Goal: Task Accomplishment & Management: Use online tool/utility

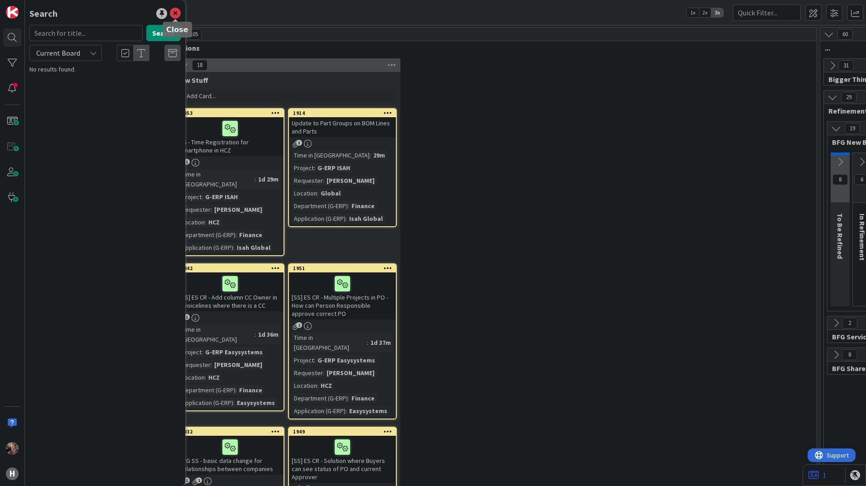
click at [175, 16] on icon at bounding box center [175, 13] width 11 height 11
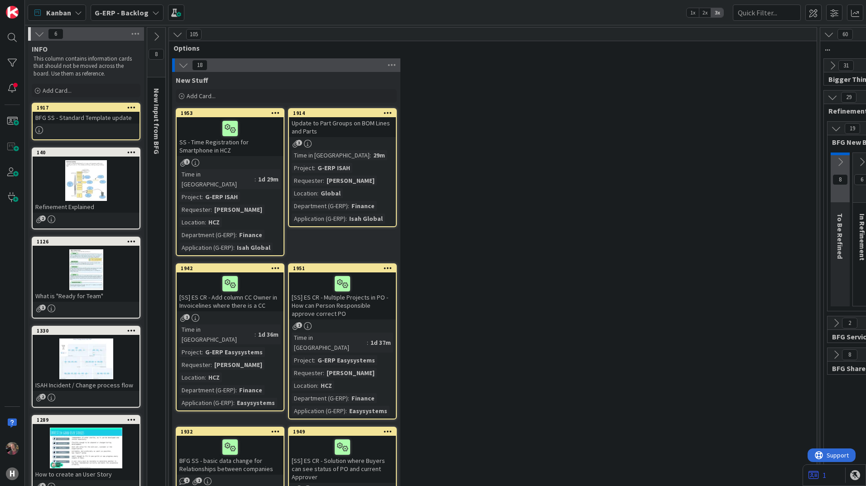
click at [181, 63] on icon at bounding box center [183, 65] width 10 height 10
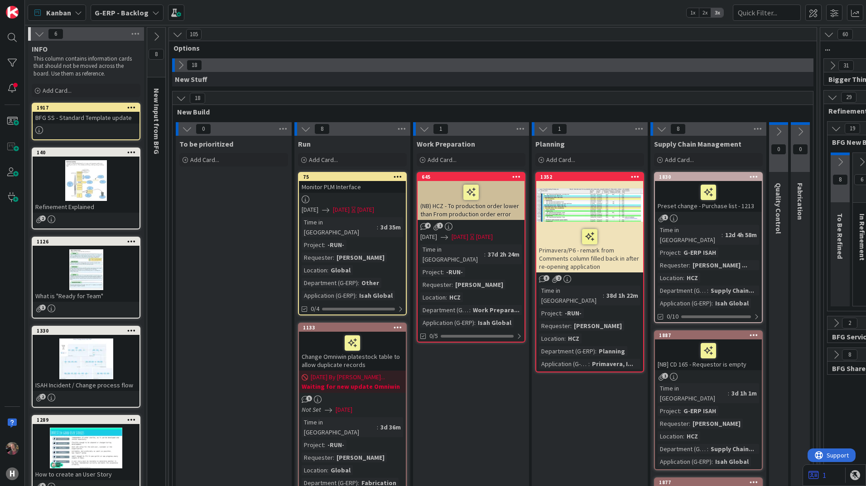
click at [181, 100] on icon at bounding box center [181, 98] width 10 height 10
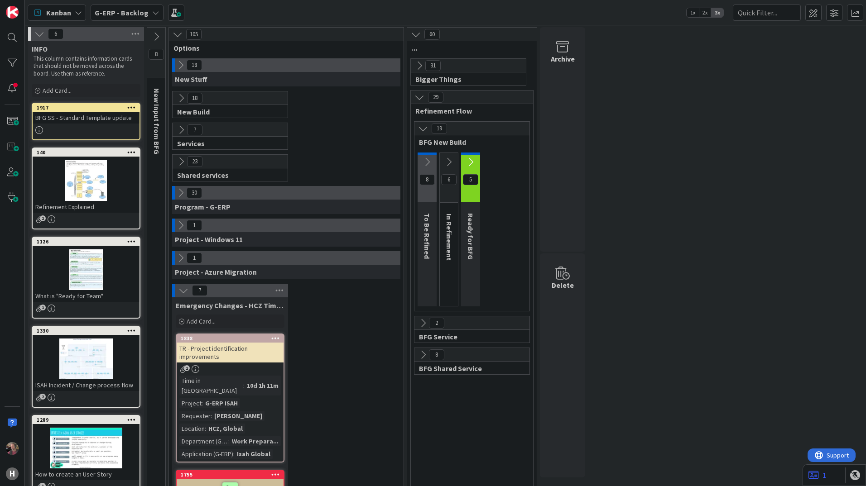
click at [178, 196] on icon at bounding box center [181, 193] width 10 height 10
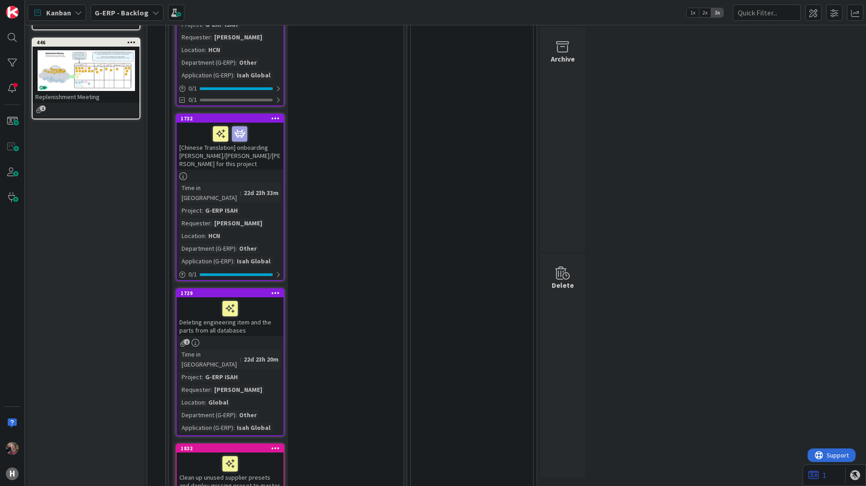
scroll to position [543, 0]
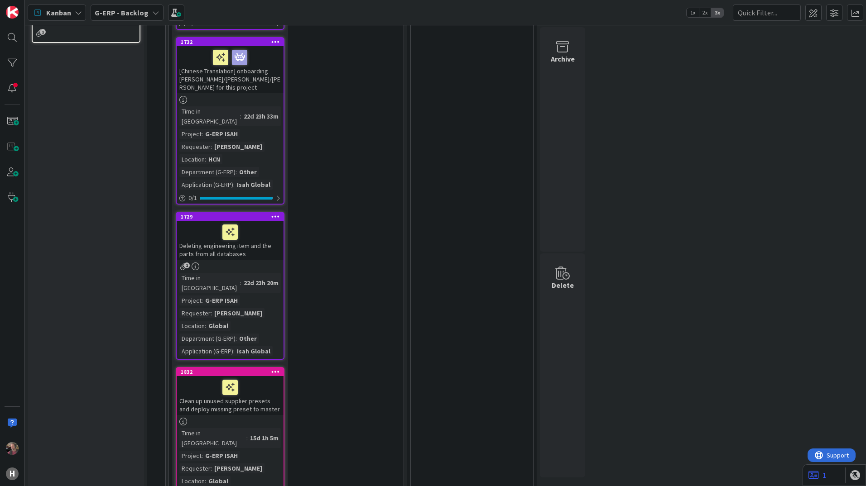
click at [221, 221] on div "Deleting engineering item and the parts from all databases" at bounding box center [230, 240] width 107 height 39
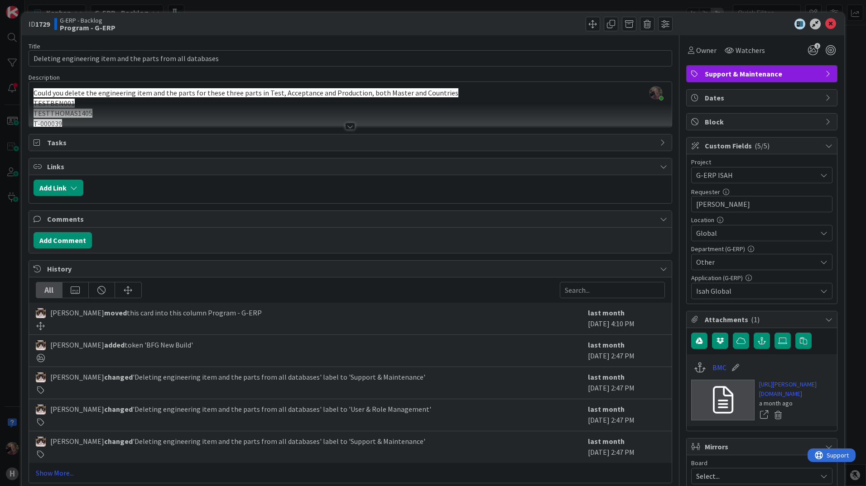
click at [347, 128] on div at bounding box center [350, 126] width 10 height 7
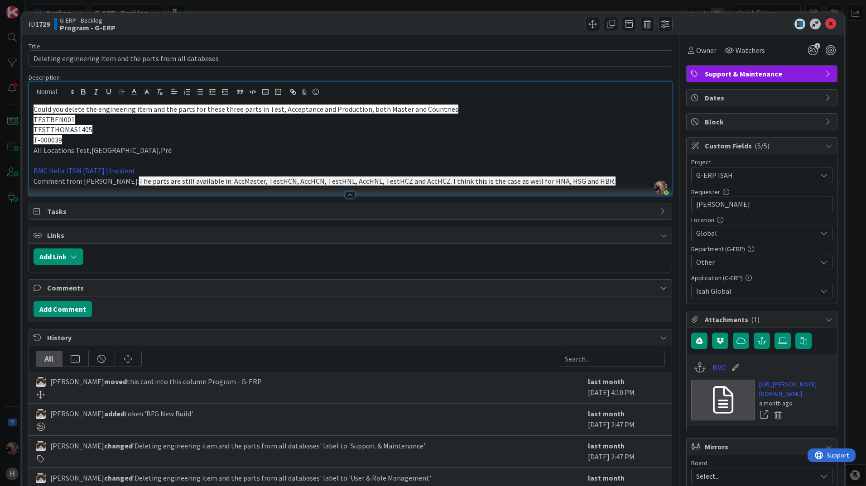
drag, startPoint x: 144, startPoint y: 131, endPoint x: 145, endPoint y: 124, distance: 7.3
click at [145, 129] on p "TESTTHOMAS1405" at bounding box center [351, 130] width 634 height 10
drag, startPoint x: 82, startPoint y: 116, endPoint x: 9, endPoint y: 121, distance: 72.6
click at [9, 121] on div "ID 1729 G-ERP - Backlog Program - G-ERP Title 58 / 128 Deleting engineering ite…" at bounding box center [433, 243] width 866 height 486
copy span "TESTBEN001"
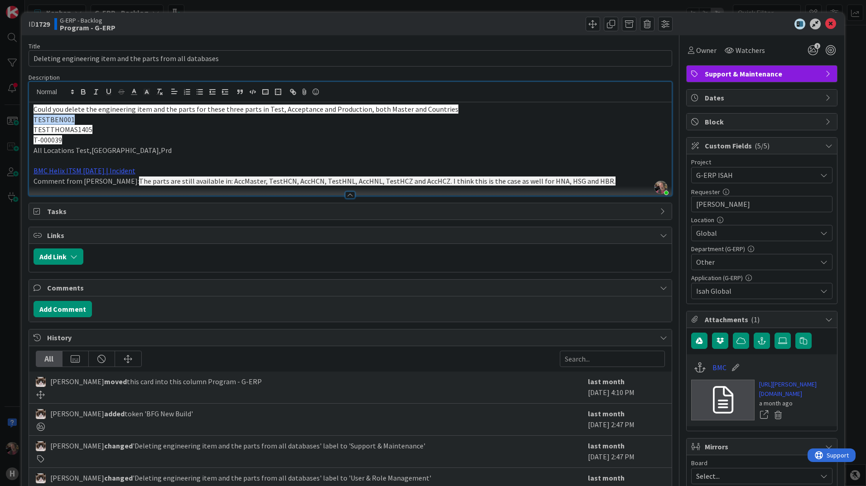
drag, startPoint x: 72, startPoint y: 132, endPoint x: 82, endPoint y: 130, distance: 9.8
click at [72, 132] on span "TESTTHOMAS1405" at bounding box center [63, 129] width 59 height 9
drag, startPoint x: 104, startPoint y: 127, endPoint x: 32, endPoint y: 133, distance: 72.2
click at [32, 133] on div "Could you delete the engineering item and the parts for these three parts in Te…" at bounding box center [350, 148] width 643 height 93
click at [84, 131] on span "TESTTHOMAS1405" at bounding box center [63, 129] width 59 height 9
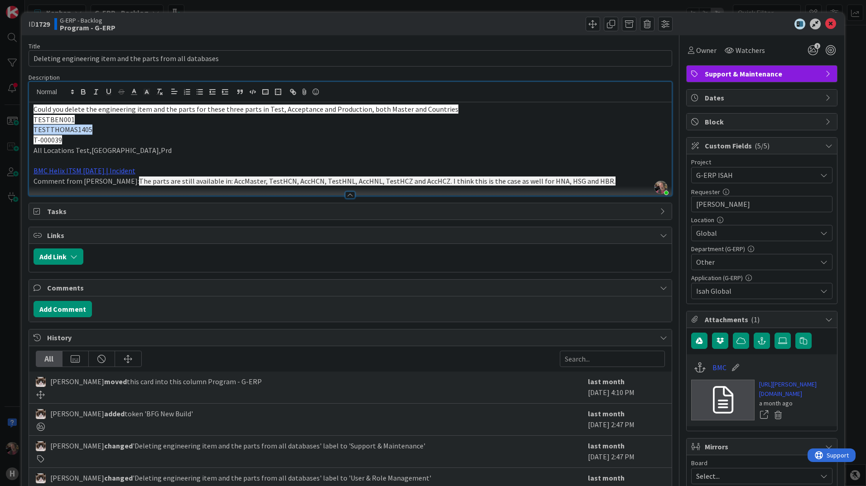
drag, startPoint x: 93, startPoint y: 135, endPoint x: 12, endPoint y: 135, distance: 80.6
click at [12, 135] on div "ID 1729 G-ERP - Backlog Program - G-ERP Title 58 / 128 Deleting engineering ite…" at bounding box center [433, 243] width 866 height 486
copy span "TESTTHOMAS1405"
click at [74, 138] on p "T-000039" at bounding box center [351, 140] width 634 height 10
drag, startPoint x: 74, startPoint y: 138, endPoint x: 30, endPoint y: 144, distance: 44.3
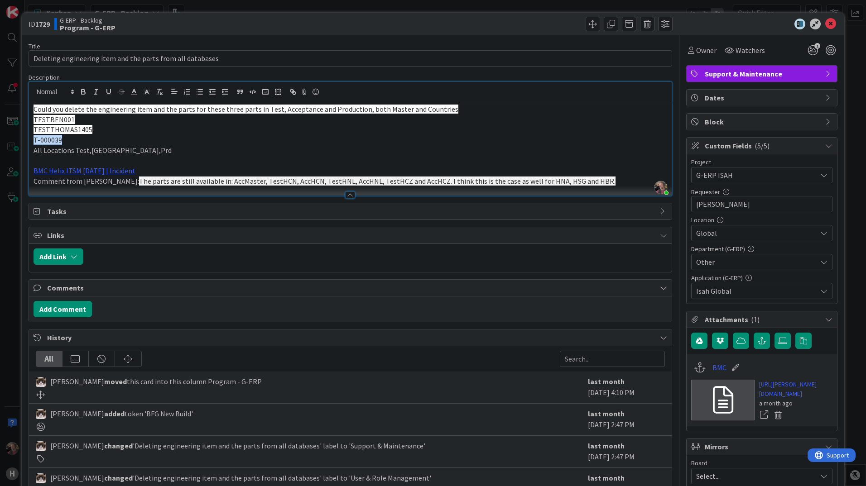
click at [30, 144] on div "Could you delete the engineering item and the parts for these three parts in Te…" at bounding box center [350, 148] width 643 height 93
copy span "T-000039"
click at [77, 173] on link "BMC Helix ITSM 23.3.02 | Incident" at bounding box center [85, 170] width 102 height 9
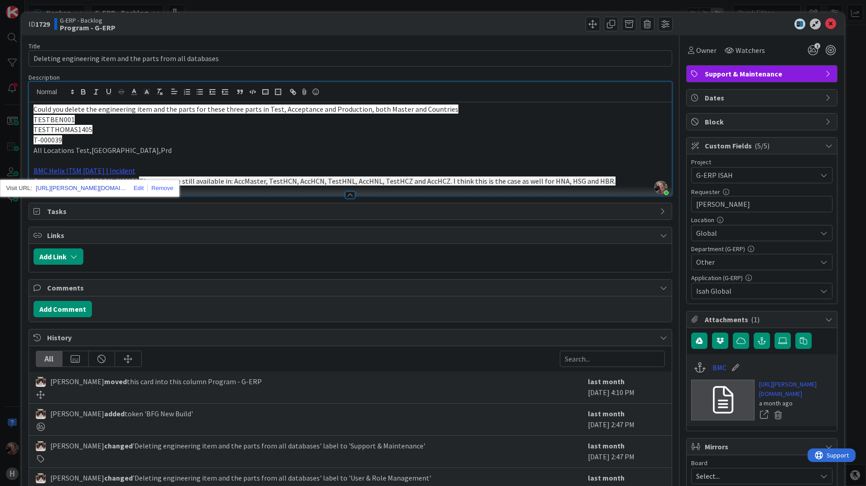
click at [93, 188] on link "https://huisman-smartit.onbmc.com/smartit/app/#/incident/AGGF4KX6HRENQATB0OJOTB…" at bounding box center [81, 189] width 91 height 12
click at [292, 151] on p "All Locations Test,Acc,Prd" at bounding box center [351, 150] width 634 height 10
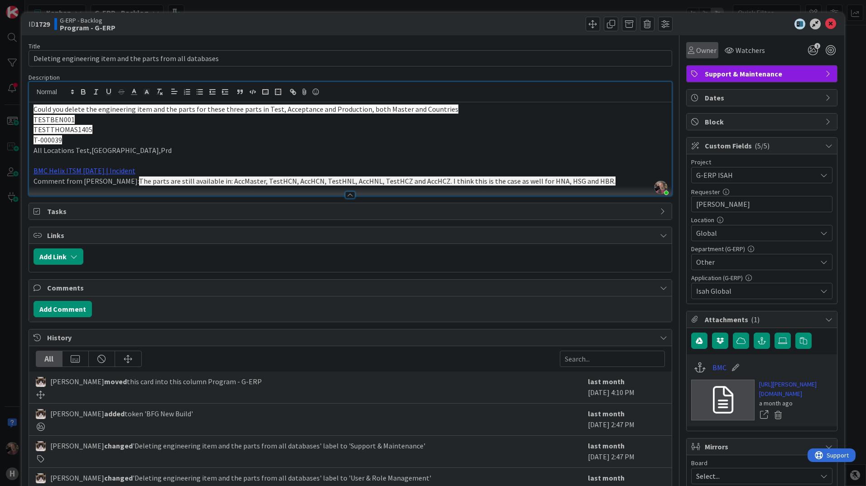
click at [686, 56] on div "Owner" at bounding box center [702, 50] width 32 height 16
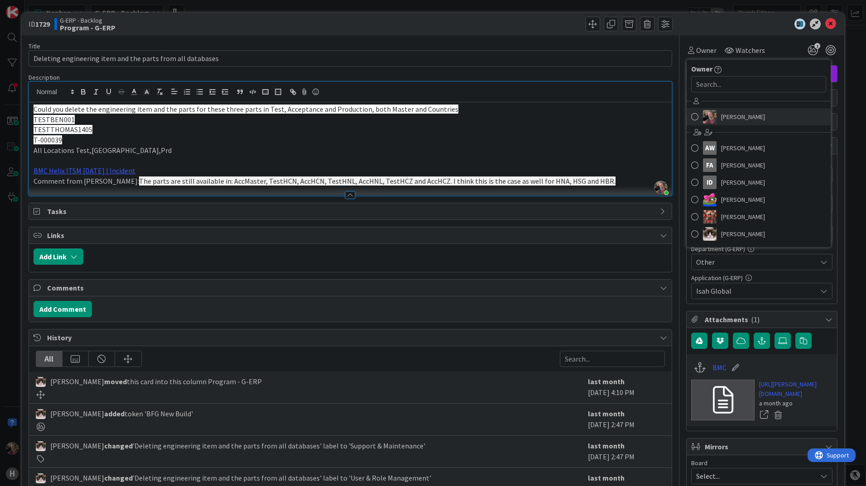
click at [692, 115] on link "Ben Francis" at bounding box center [759, 116] width 144 height 17
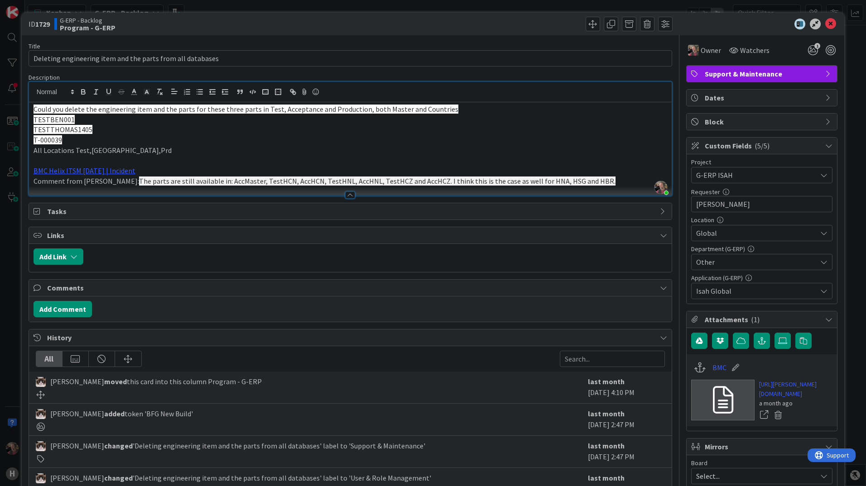
click at [578, 22] on div at bounding box center [513, 24] width 320 height 14
click at [586, 25] on span at bounding box center [593, 24] width 14 height 14
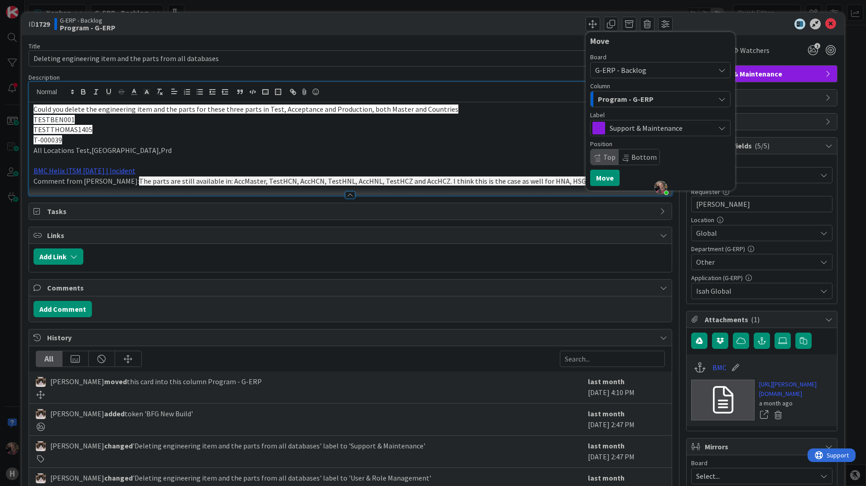
click at [632, 67] on span "G-ERP - Backlog" at bounding box center [620, 70] width 51 height 9
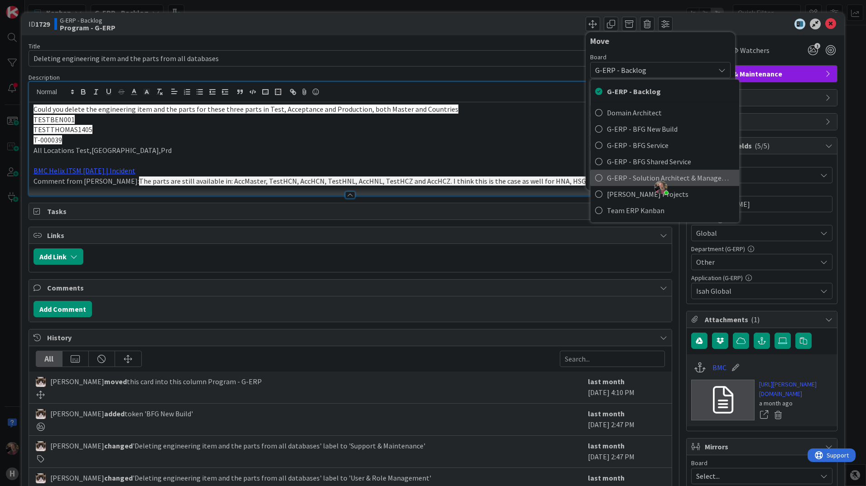
click at [625, 180] on span "G-ERP - Solution Architect & Management" at bounding box center [671, 178] width 128 height 14
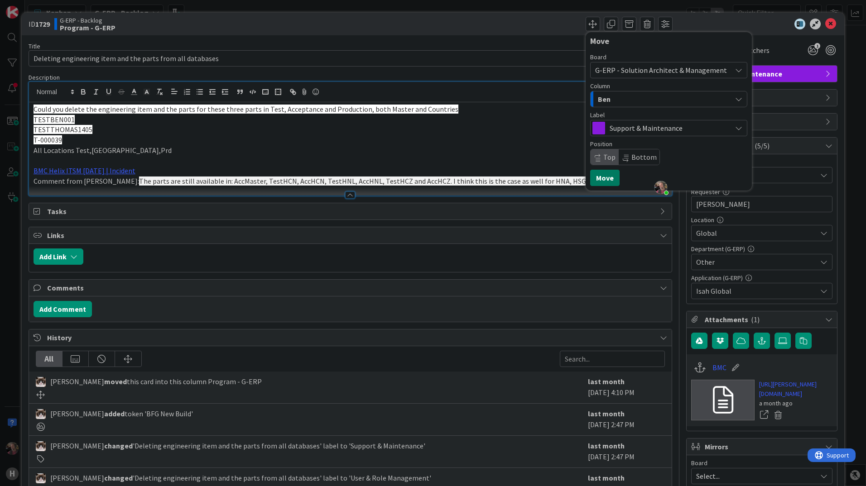
click at [600, 179] on button "Move" at bounding box center [604, 178] width 29 height 16
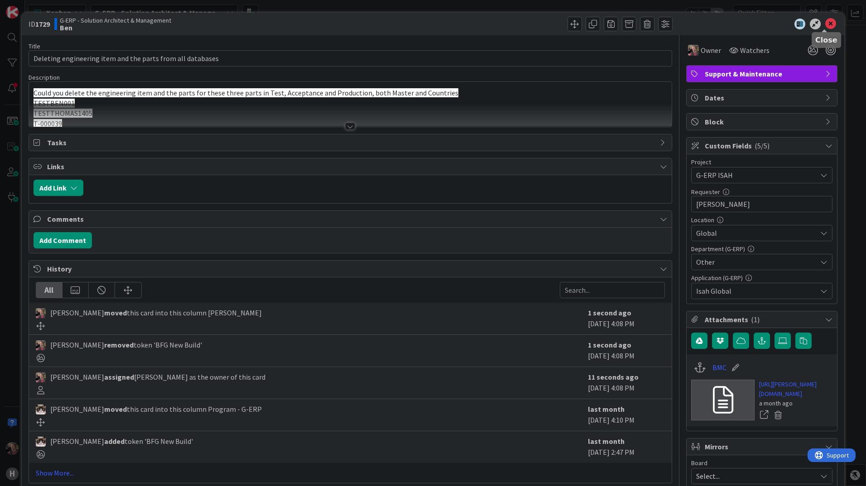
click at [825, 24] on icon at bounding box center [830, 24] width 11 height 11
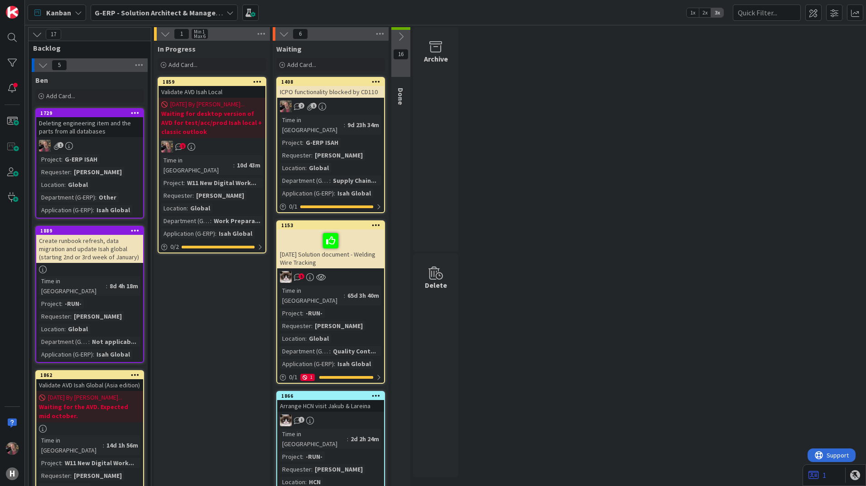
click at [399, 33] on icon at bounding box center [401, 37] width 10 height 10
